Goal: Task Accomplishment & Management: Manage account settings

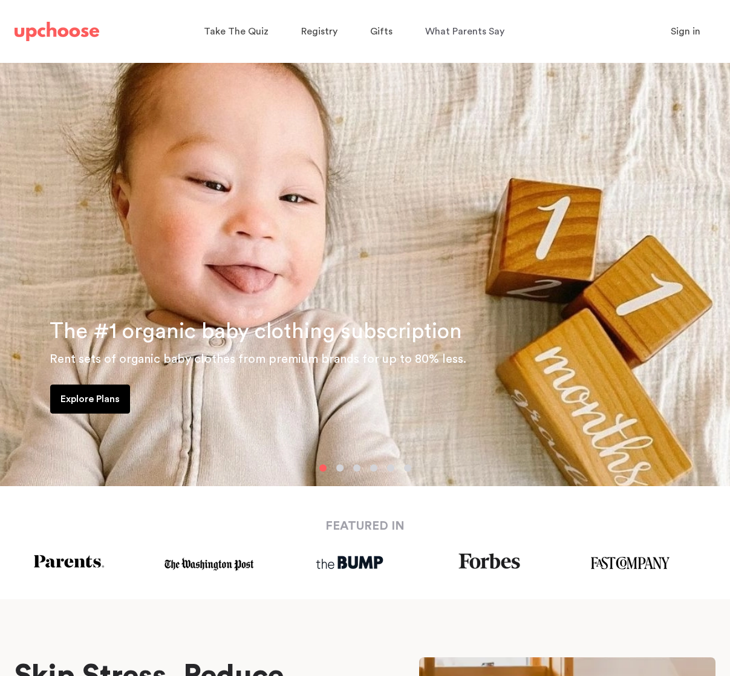
click at [693, 30] on span "Sign in" at bounding box center [686, 32] width 30 height 10
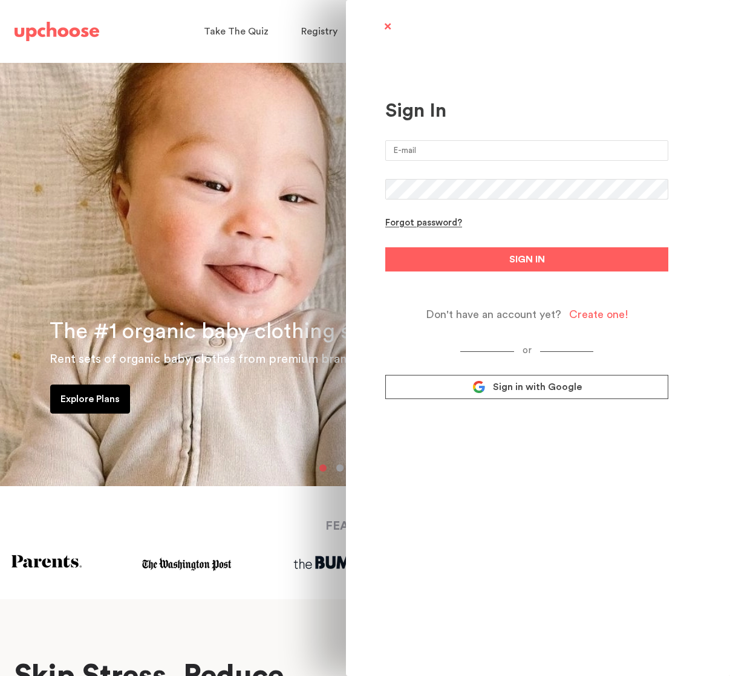
click at [430, 153] on input "email" at bounding box center [526, 150] width 283 height 21
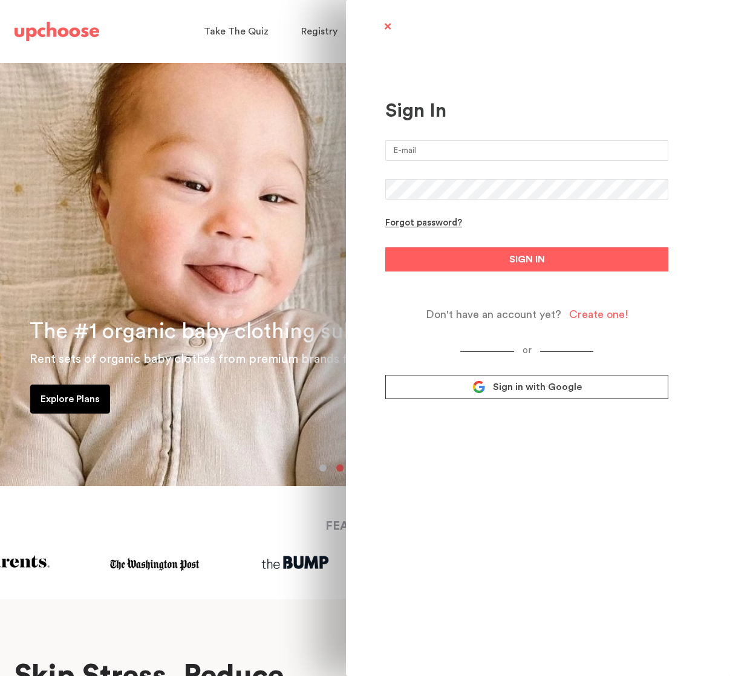
type input "bharm174@gmail.com"
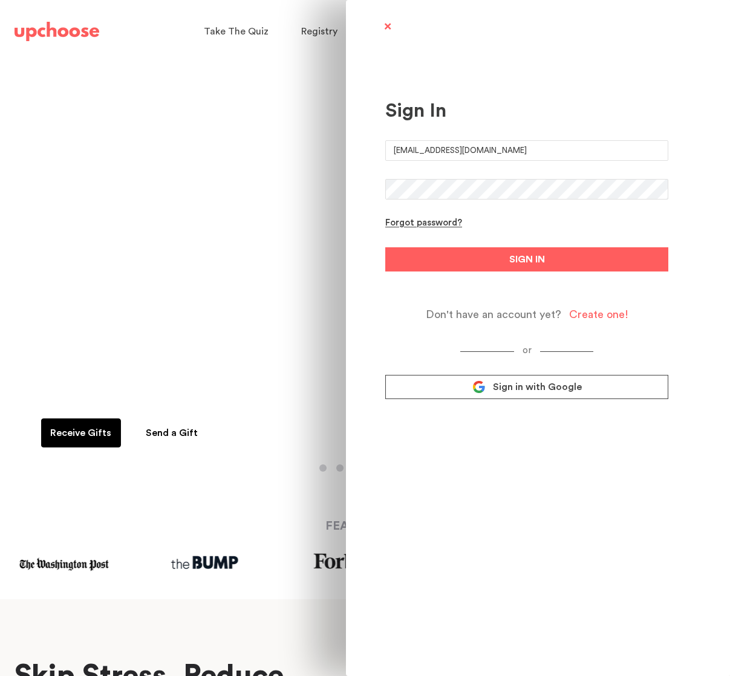
click at [385, 247] on button "SIGN IN" at bounding box center [526, 259] width 283 height 24
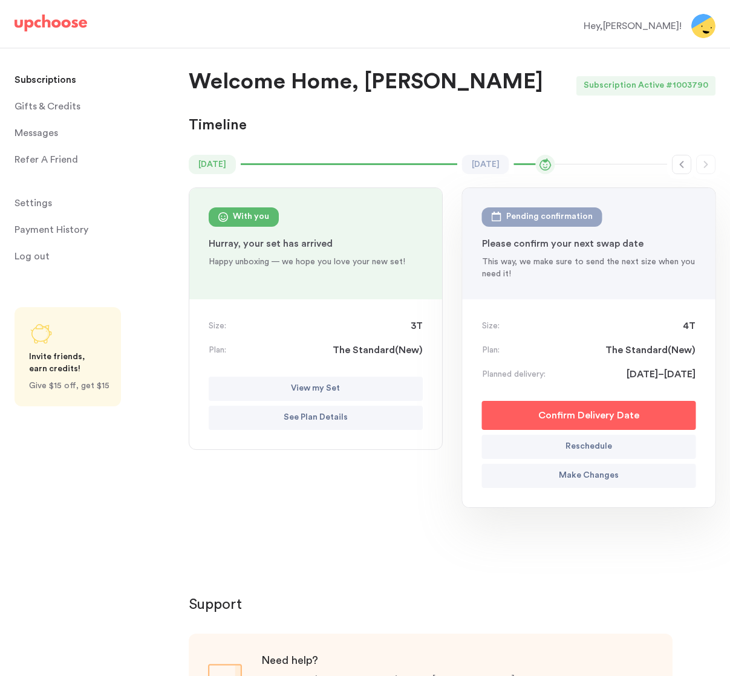
click at [336, 415] on p "See Plan Details" at bounding box center [316, 418] width 64 height 15
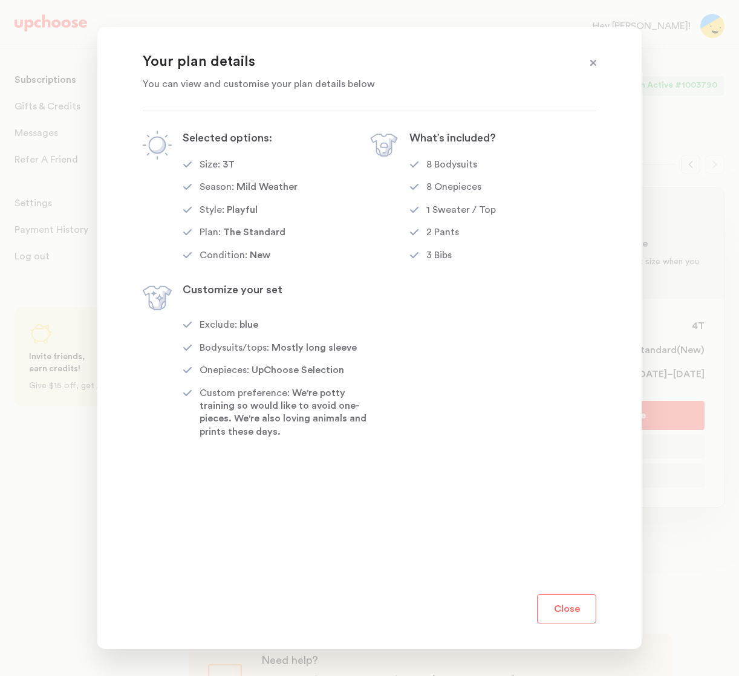
click at [565, 609] on button "Close" at bounding box center [566, 609] width 59 height 29
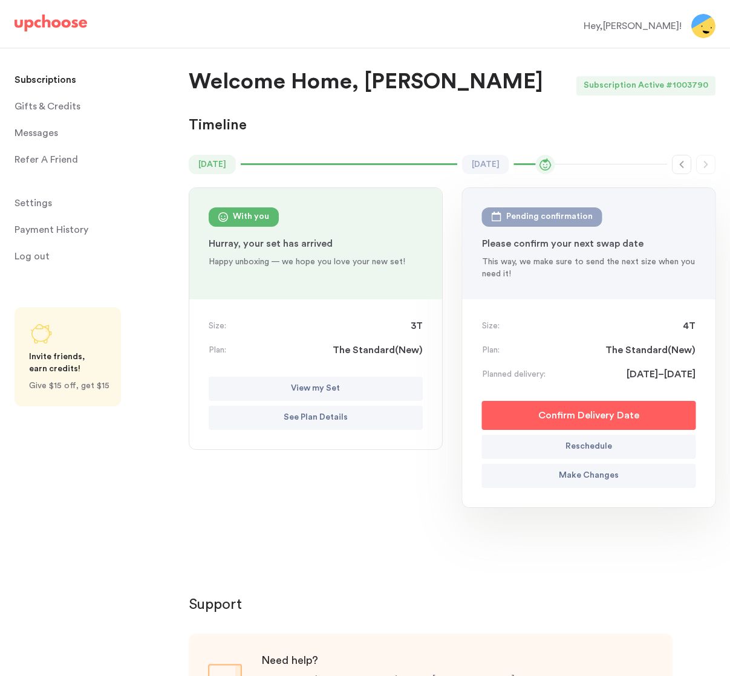
click at [335, 388] on p "View my Set" at bounding box center [315, 389] width 49 height 15
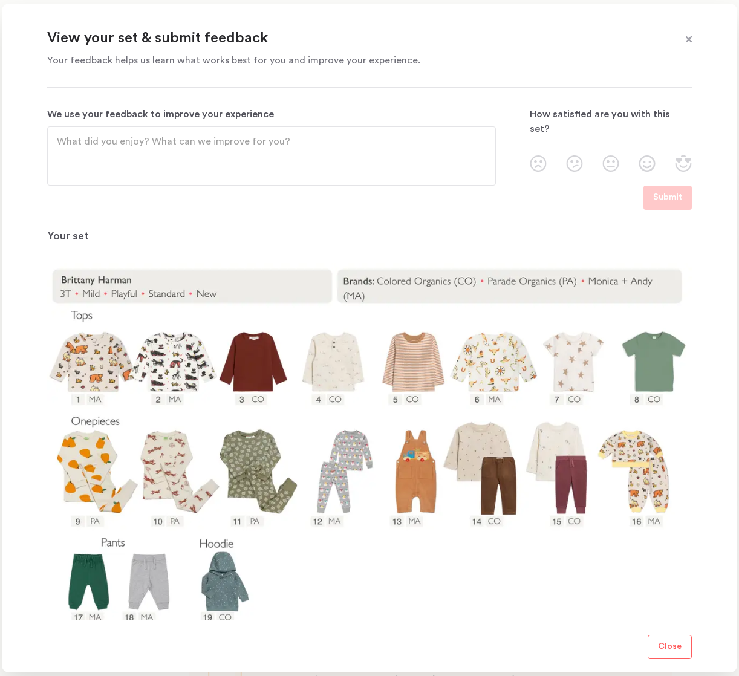
click at [687, 41] on span at bounding box center [689, 40] width 16 height 16
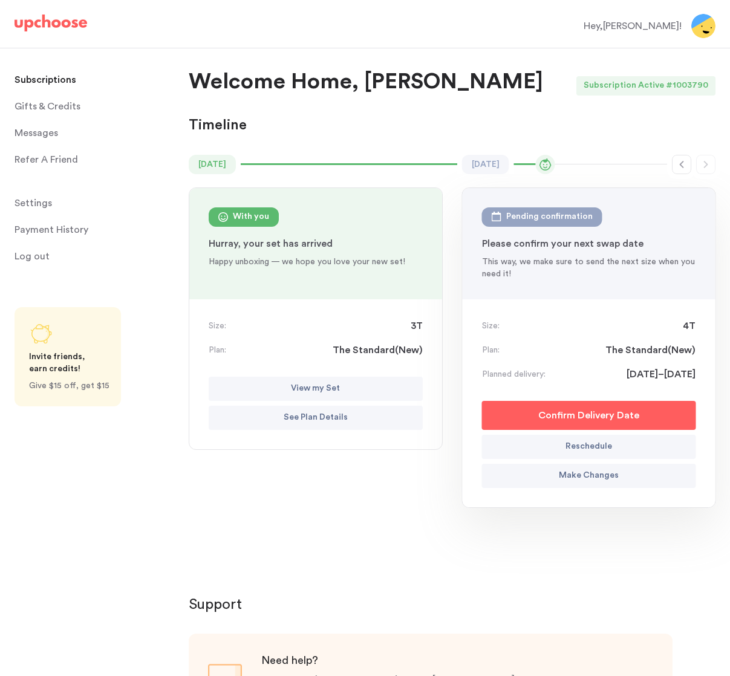
click at [593, 474] on p "Make Changes" at bounding box center [589, 476] width 60 height 15
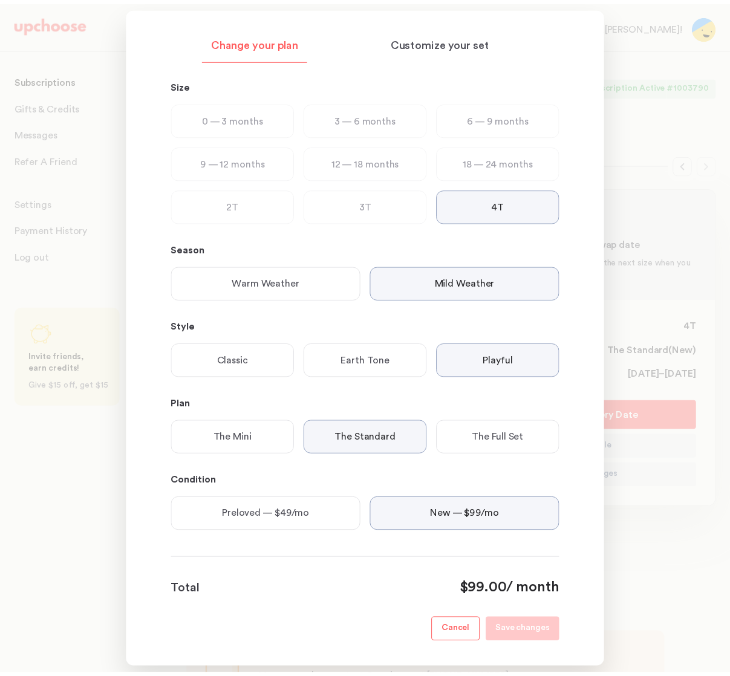
scroll to position [24, 0]
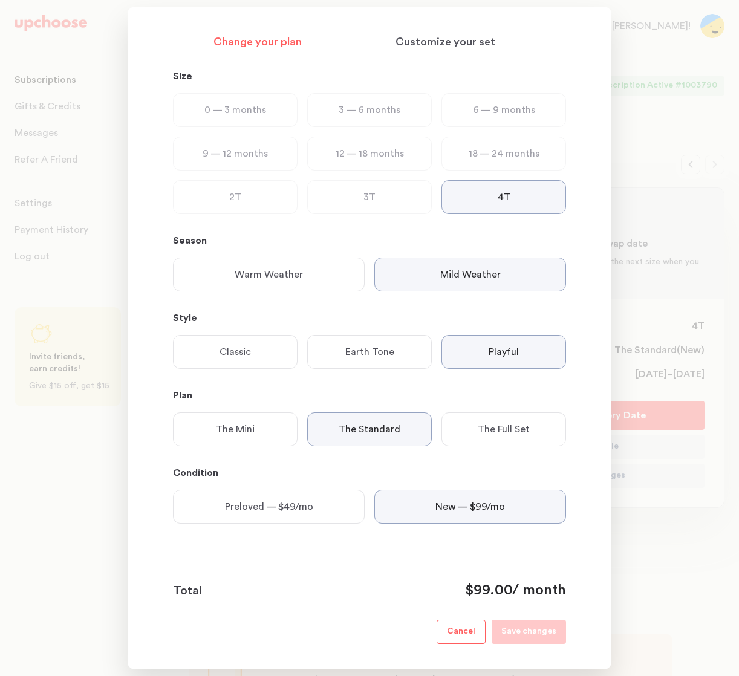
click at [473, 633] on p "Cancel" at bounding box center [461, 632] width 28 height 15
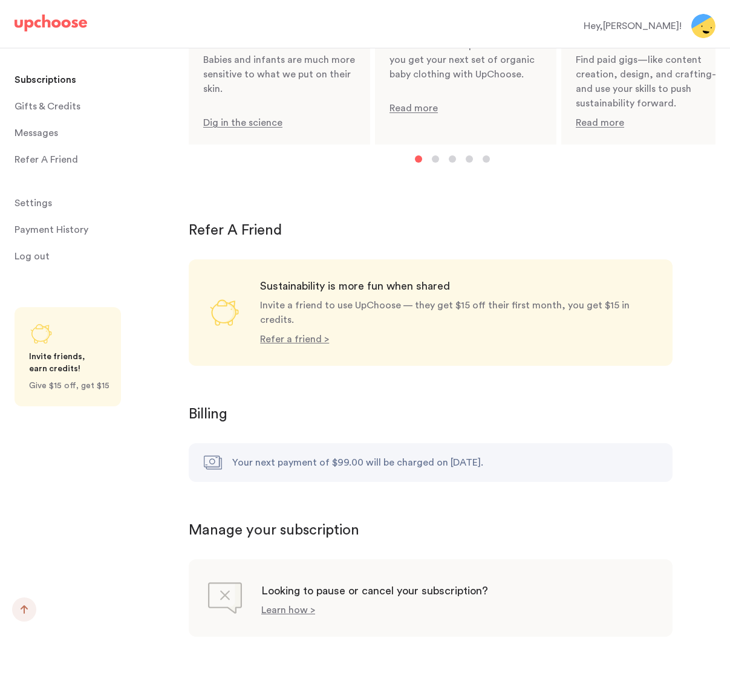
scroll to position [923, 0]
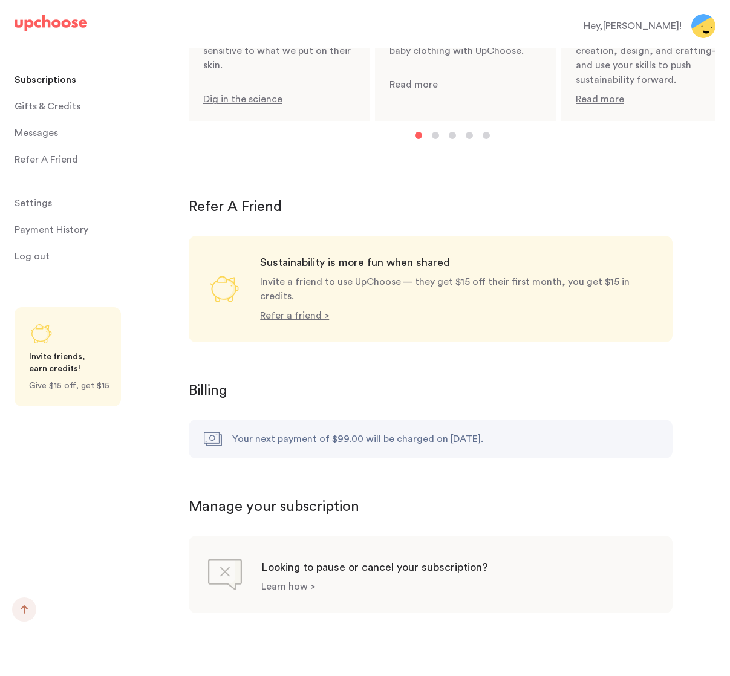
click at [277, 582] on p "Learn how >" at bounding box center [288, 587] width 54 height 10
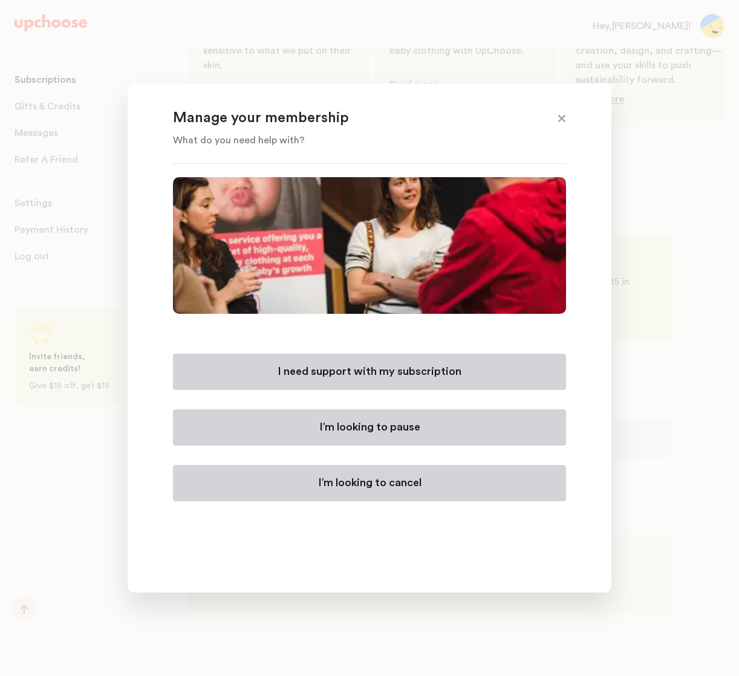
click at [388, 483] on p "I’m looking to cancel" at bounding box center [369, 483] width 103 height 15
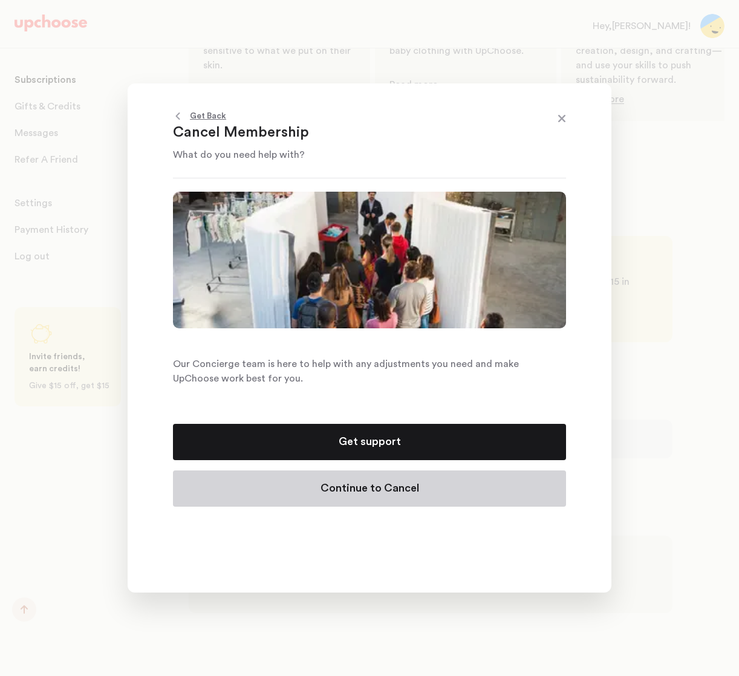
click at [375, 490] on p "Continue to Cancel" at bounding box center [370, 489] width 99 height 15
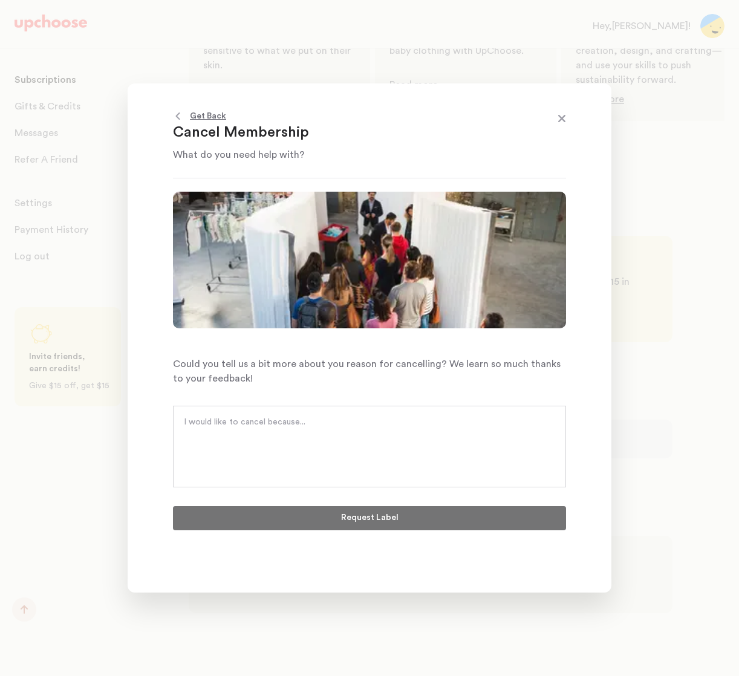
click at [253, 418] on textarea at bounding box center [369, 434] width 371 height 36
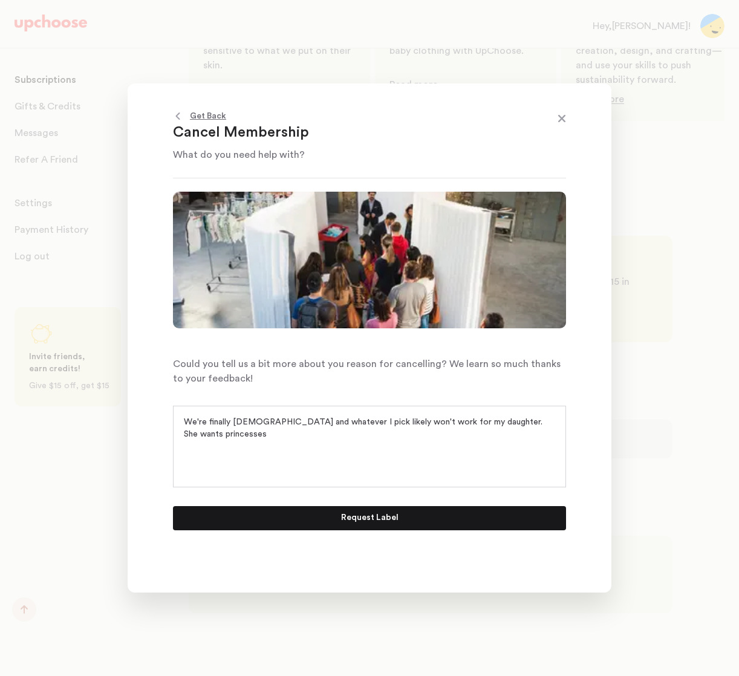
type textarea "We're finally [DEMOGRAPHIC_DATA] and whatever I pick likely won't work for my d…"
drag, startPoint x: 241, startPoint y: 439, endPoint x: 124, endPoint y: 398, distance: 123.8
click at [126, 399] on div "Get Back Cancel Membership What do you need help with? Cancel Membership Could …" at bounding box center [369, 338] width 739 height 676
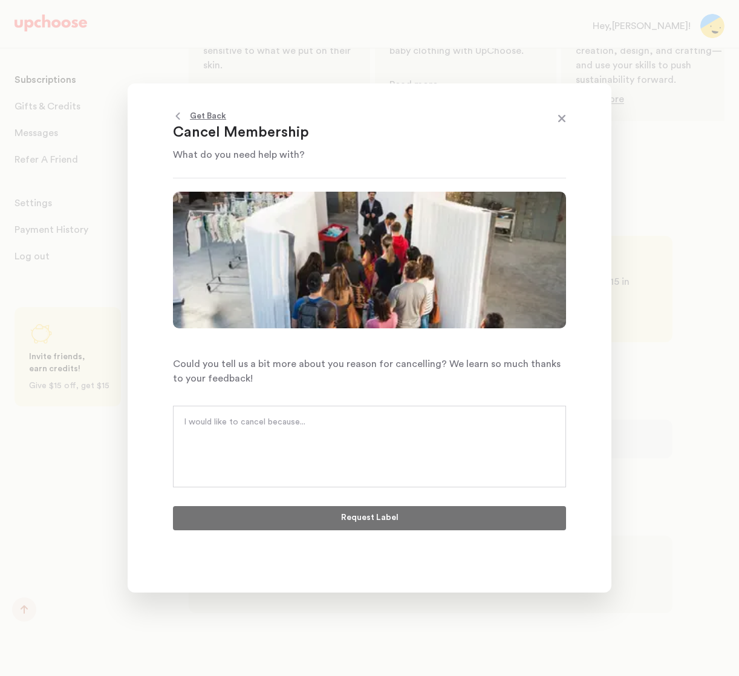
click at [198, 114] on p "Get Back" at bounding box center [208, 116] width 36 height 15
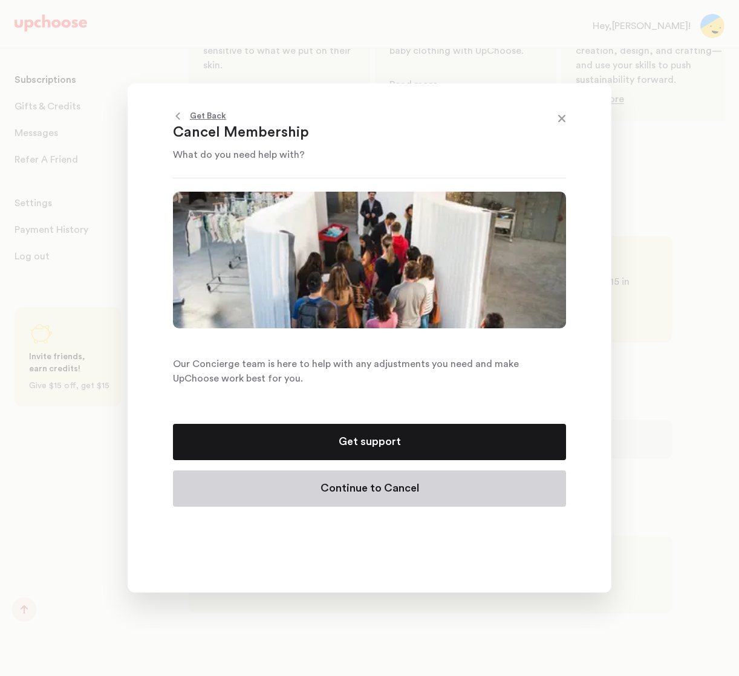
click at [176, 114] on icon at bounding box center [178, 116] width 10 height 10
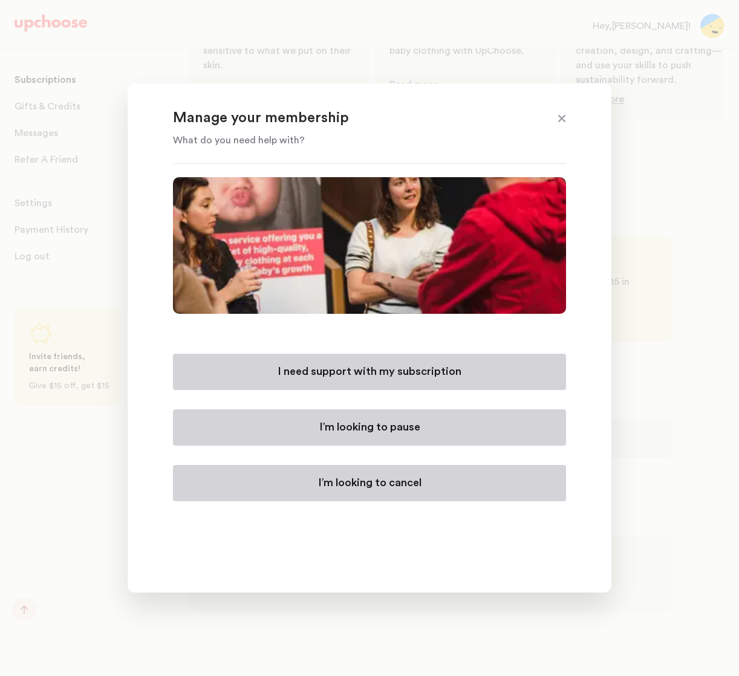
click at [561, 120] on span at bounding box center [562, 120] width 16 height 16
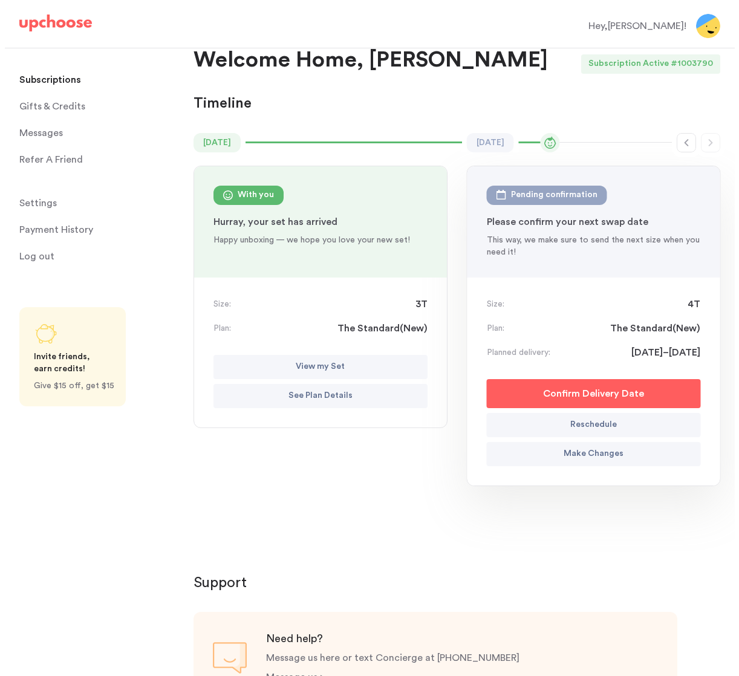
scroll to position [0, 0]
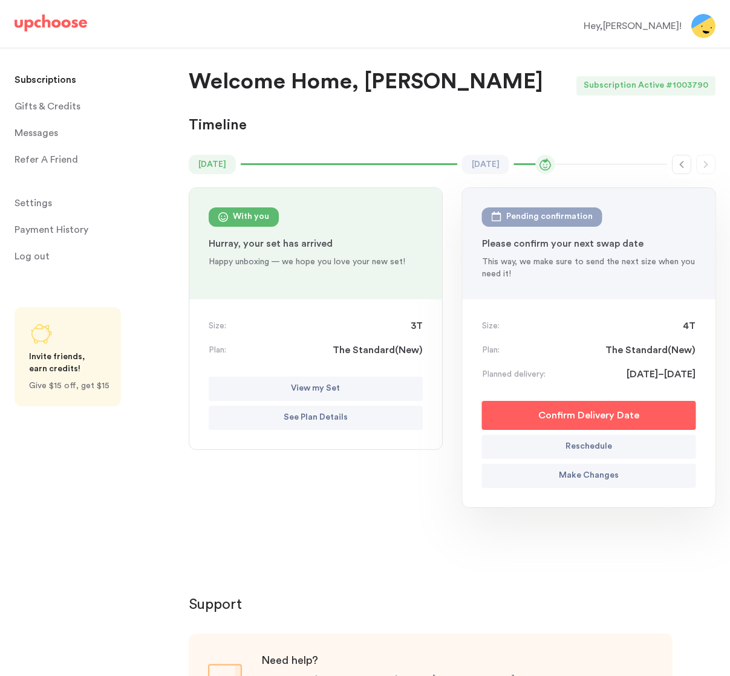
click at [594, 477] on p "Make Changes" at bounding box center [589, 476] width 60 height 15
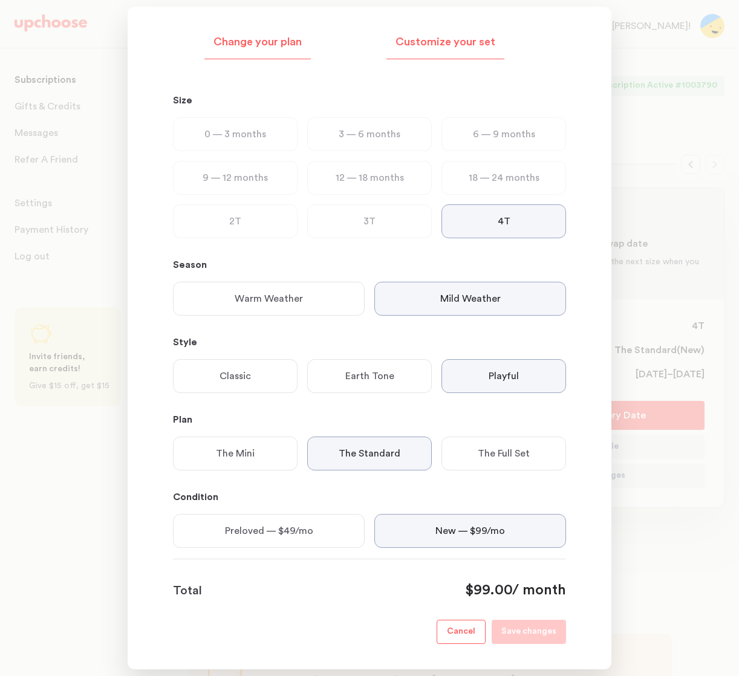
click at [467, 39] on p "Customize your set" at bounding box center [446, 42] width 100 height 15
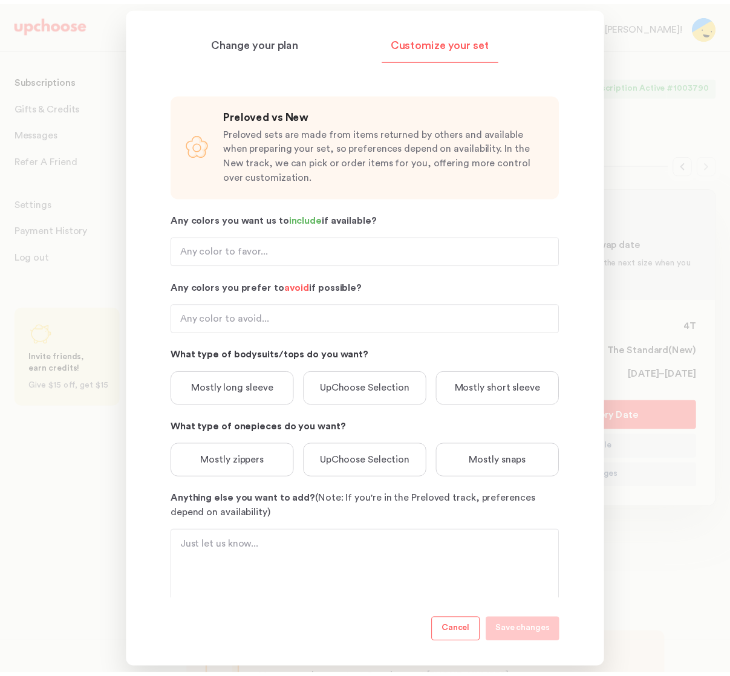
scroll to position [24, 0]
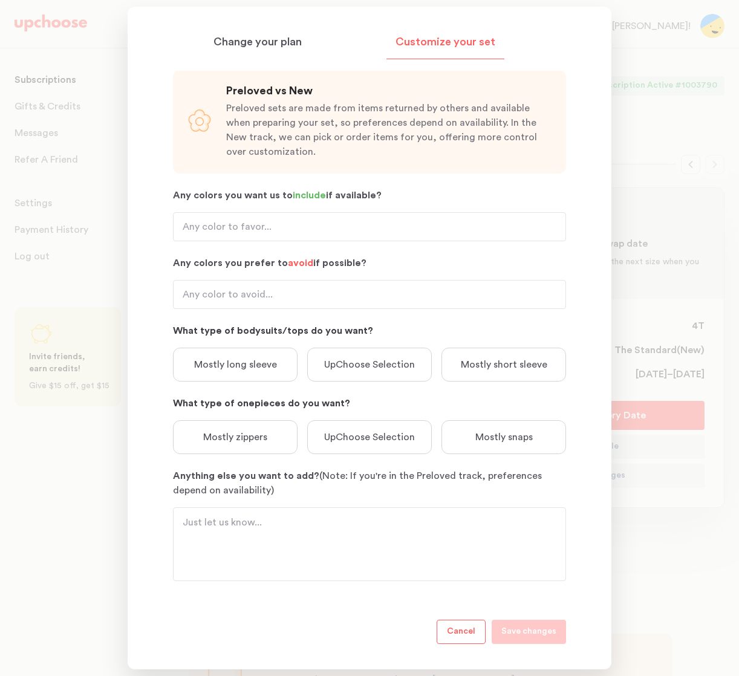
click at [468, 640] on button "Cancel" at bounding box center [461, 632] width 49 height 24
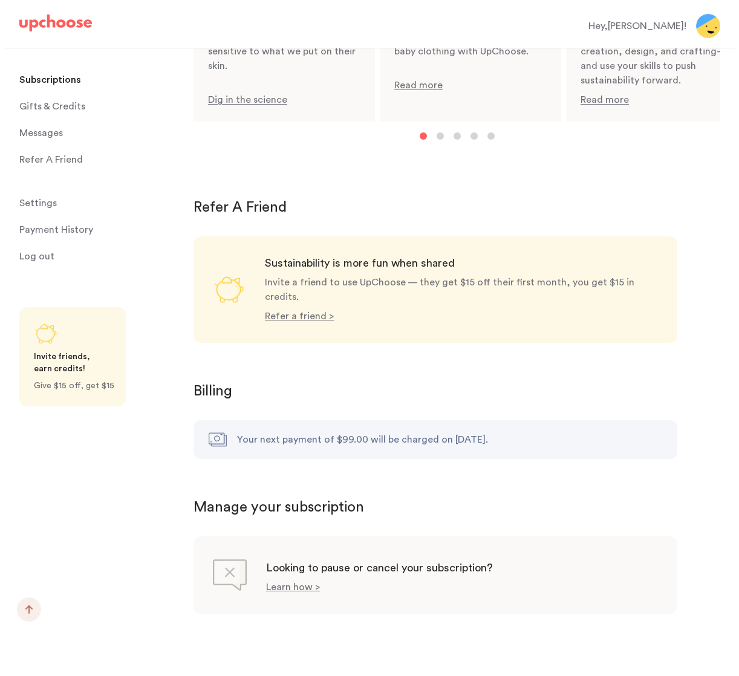
scroll to position [923, 0]
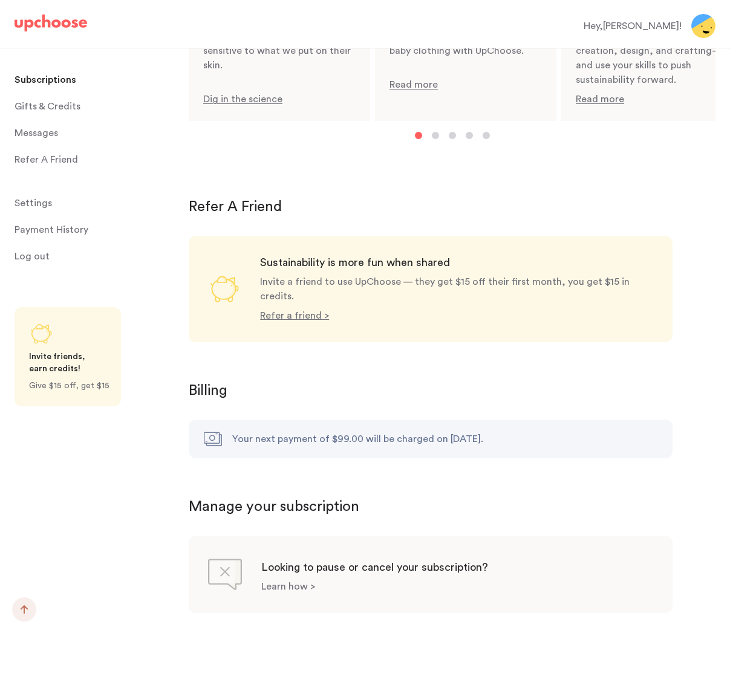
click at [295, 582] on p "Learn how >" at bounding box center [288, 587] width 54 height 10
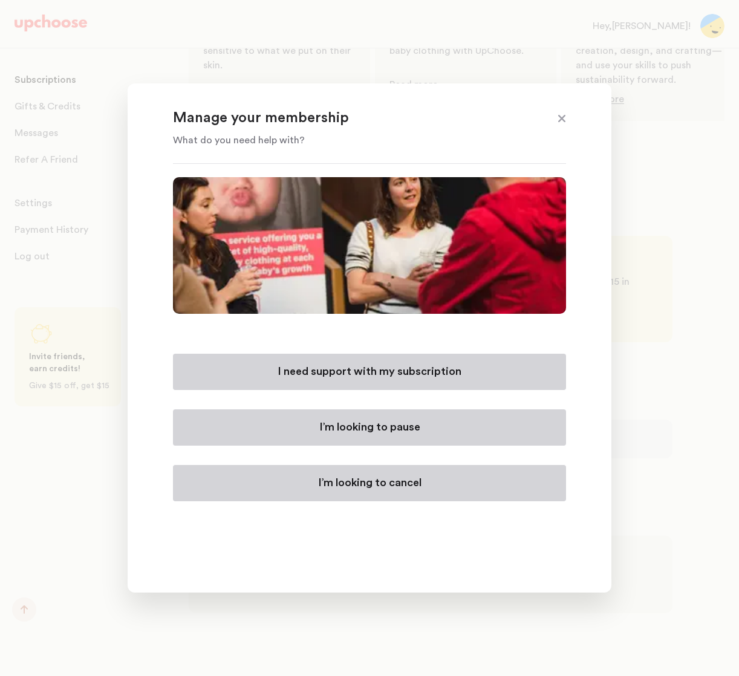
click at [353, 482] on p "I’m looking to cancel" at bounding box center [369, 483] width 103 height 15
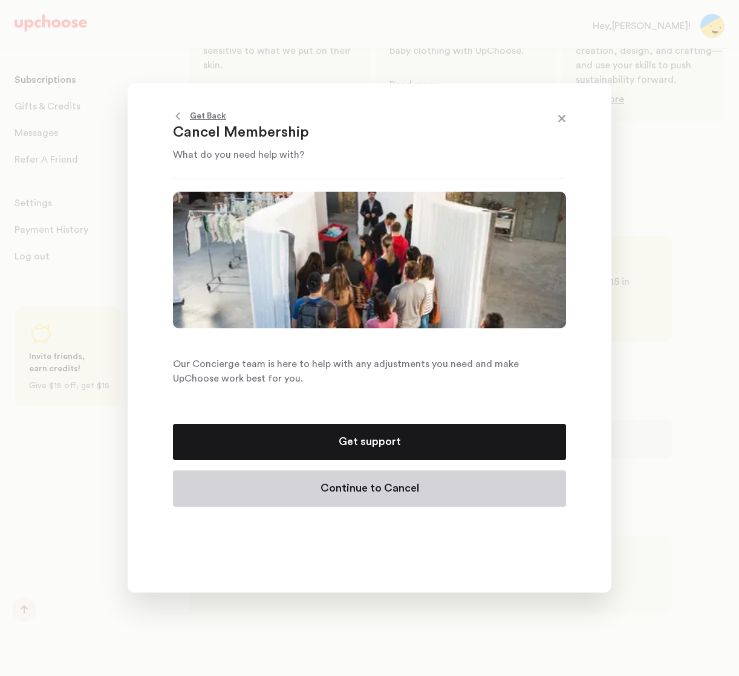
click at [381, 485] on p "Continue to Cancel" at bounding box center [370, 489] width 99 height 15
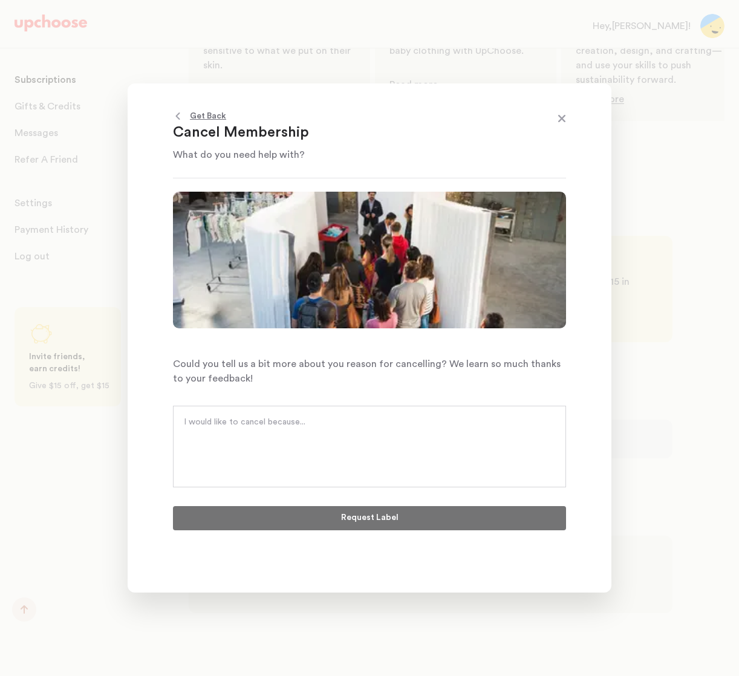
click at [266, 419] on textarea at bounding box center [369, 434] width 371 height 36
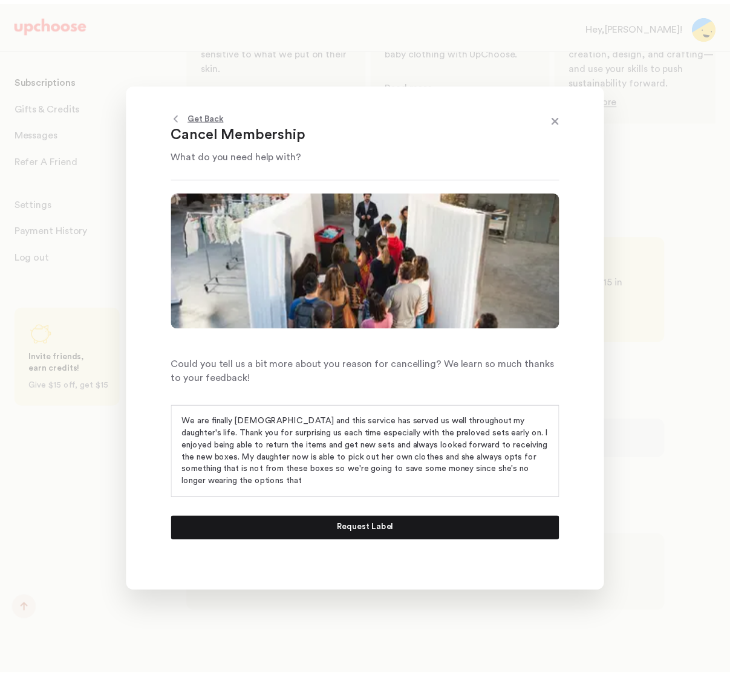
scroll to position [0, 0]
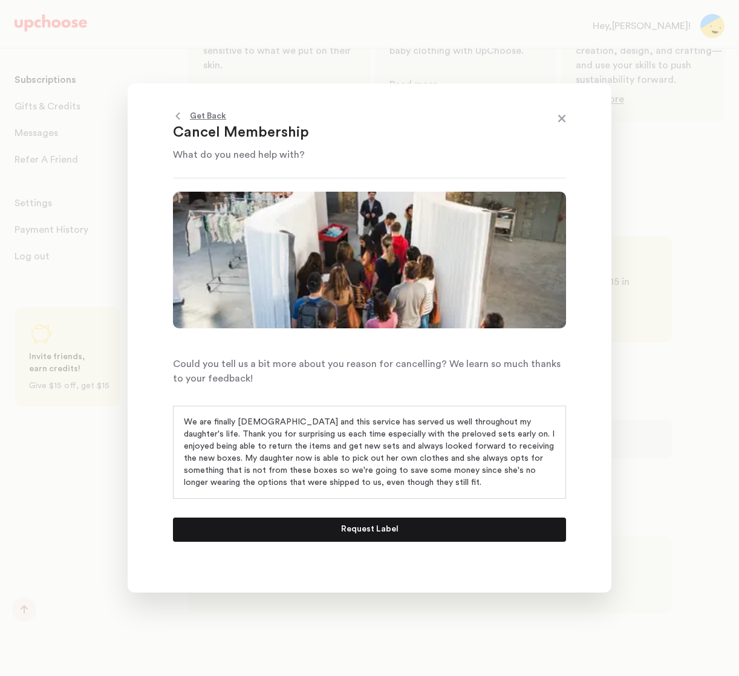
click at [398, 484] on textarea "We are finally [DEMOGRAPHIC_DATA] and this service has served us well throughou…" at bounding box center [369, 452] width 371 height 73
drag, startPoint x: 385, startPoint y: 483, endPoint x: 273, endPoint y: 481, distance: 112.6
click at [273, 481] on textarea "We are finally [DEMOGRAPHIC_DATA] and this service has served us well throughou…" at bounding box center [369, 452] width 371 height 73
type textarea "We are finally [DEMOGRAPHIC_DATA] and this service has served us well throughou…"
click at [383, 531] on p "Request Label" at bounding box center [369, 530] width 57 height 15
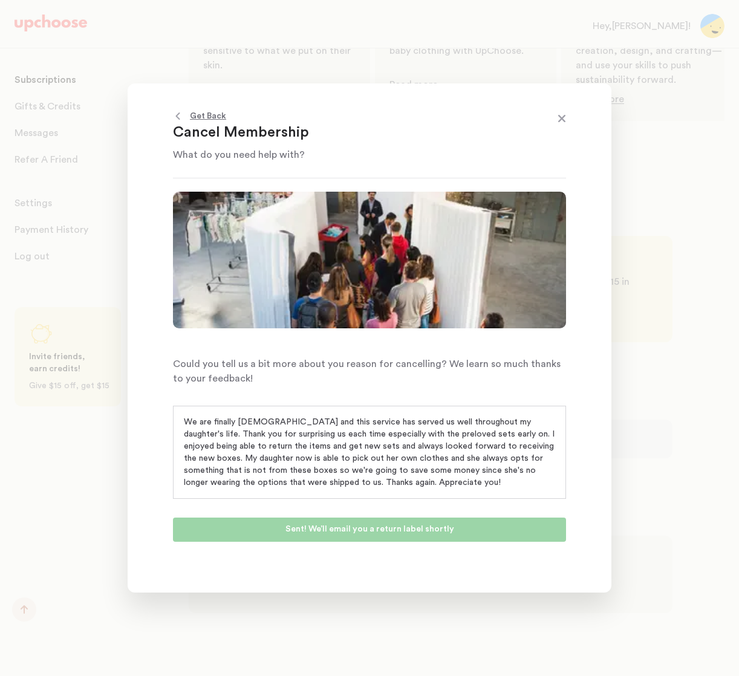
drag, startPoint x: 394, startPoint y: 44, endPoint x: 455, endPoint y: 155, distance: 126.5
click at [396, 47] on div at bounding box center [369, 338] width 739 height 676
